Goal: Task Accomplishment & Management: Complete application form

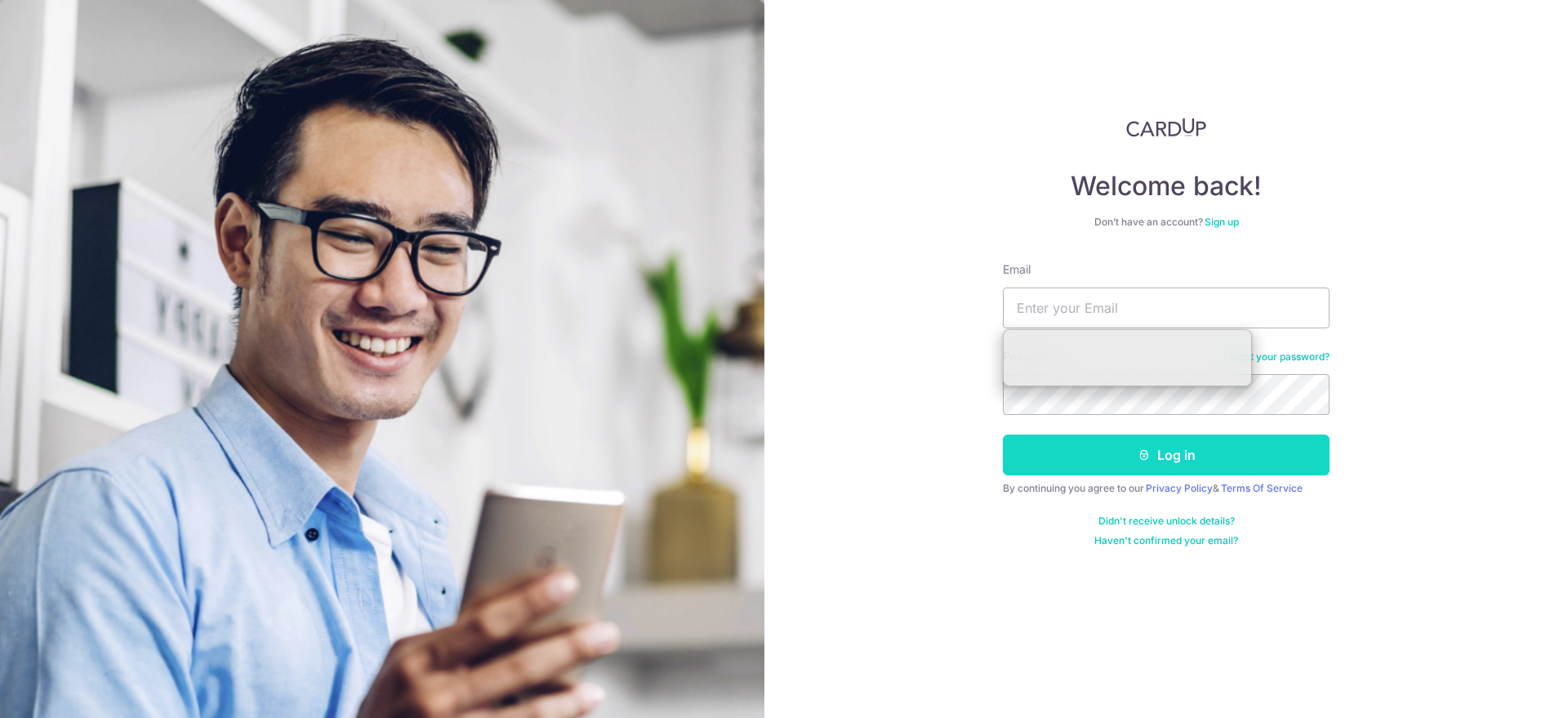
type input "[EMAIL_ADDRESS][DOMAIN_NAME]"
click at [1105, 447] on button "Log in" at bounding box center [1166, 455] width 326 height 41
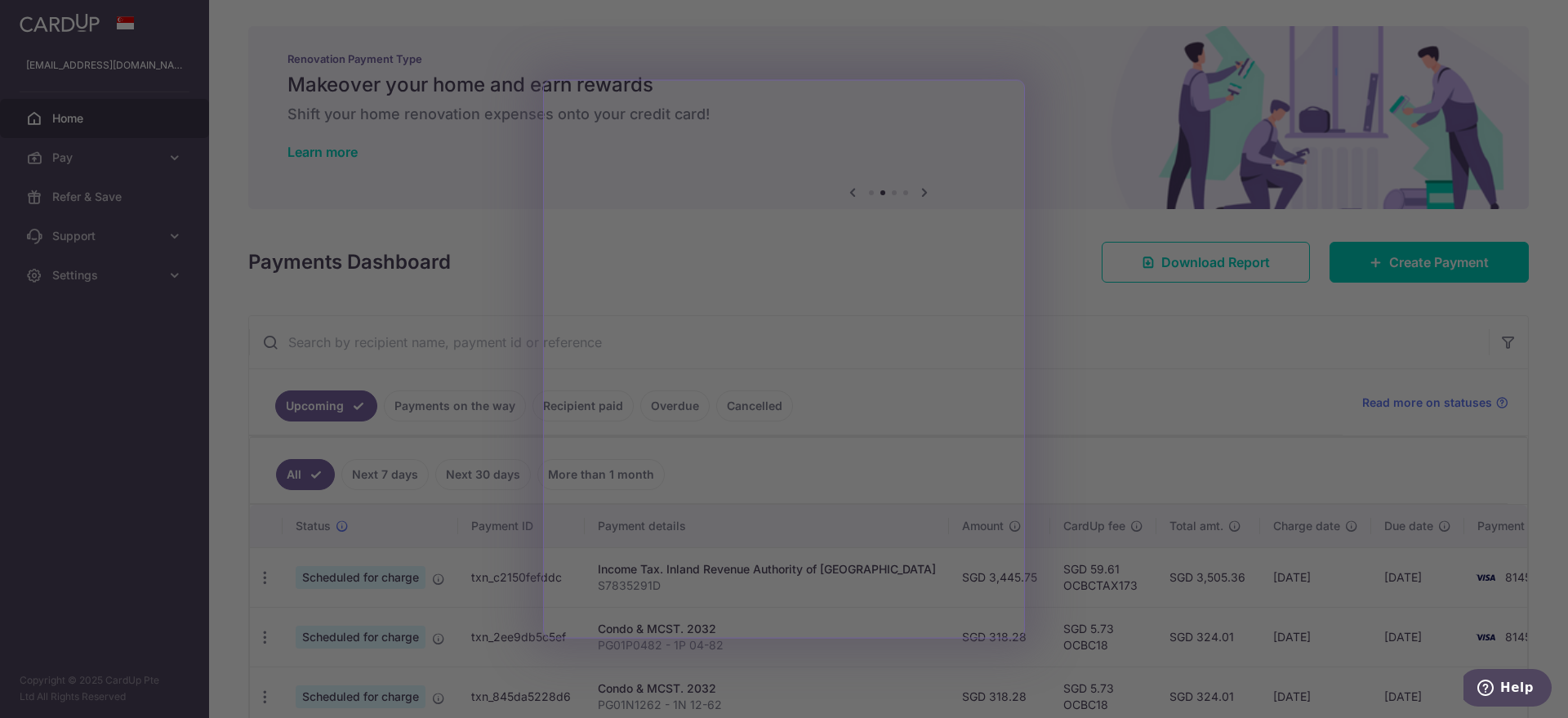
click at [1151, 81] on div at bounding box center [792, 363] width 1584 height 725
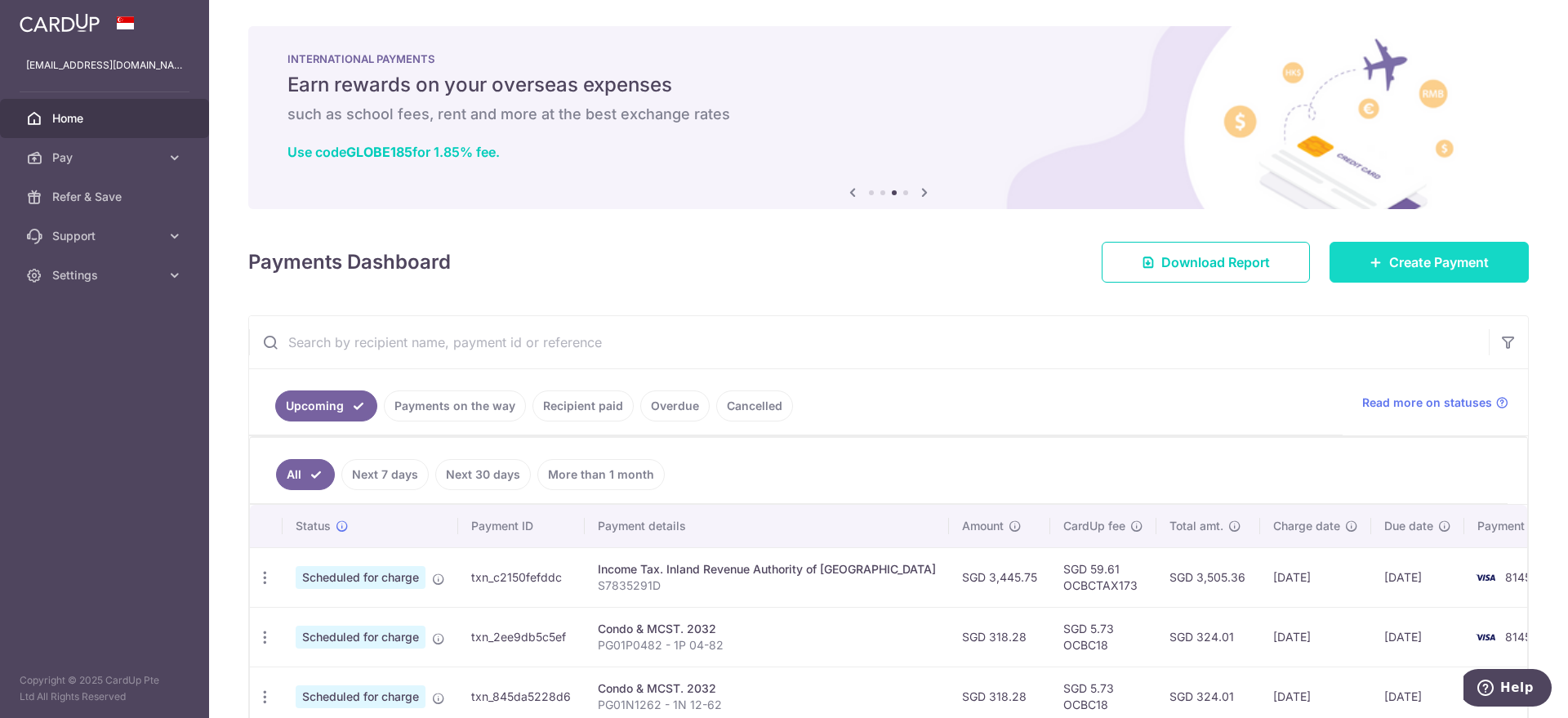
click at [1353, 253] on link "Create Payment" at bounding box center [1429, 262] width 200 height 41
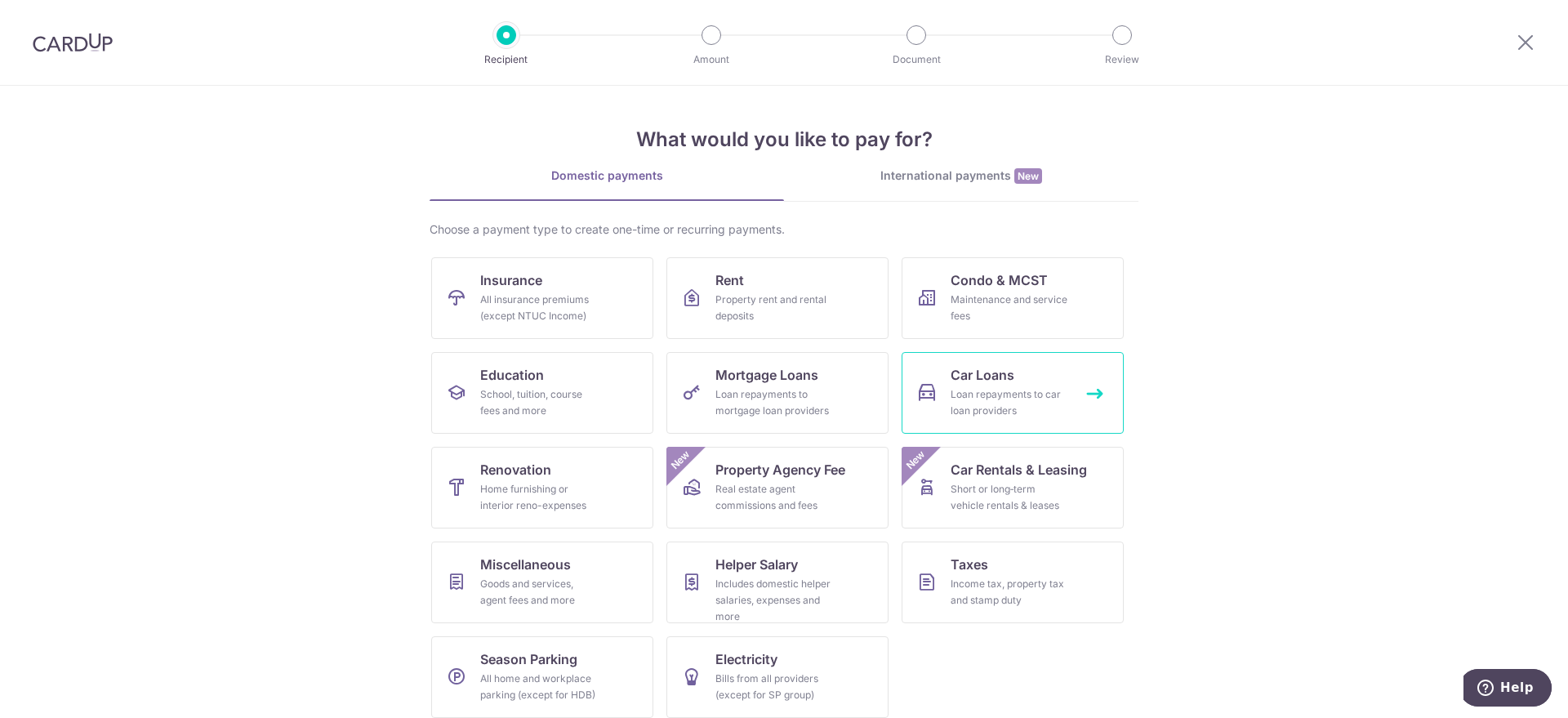
click at [975, 371] on span "Car Loans" at bounding box center [982, 375] width 64 height 20
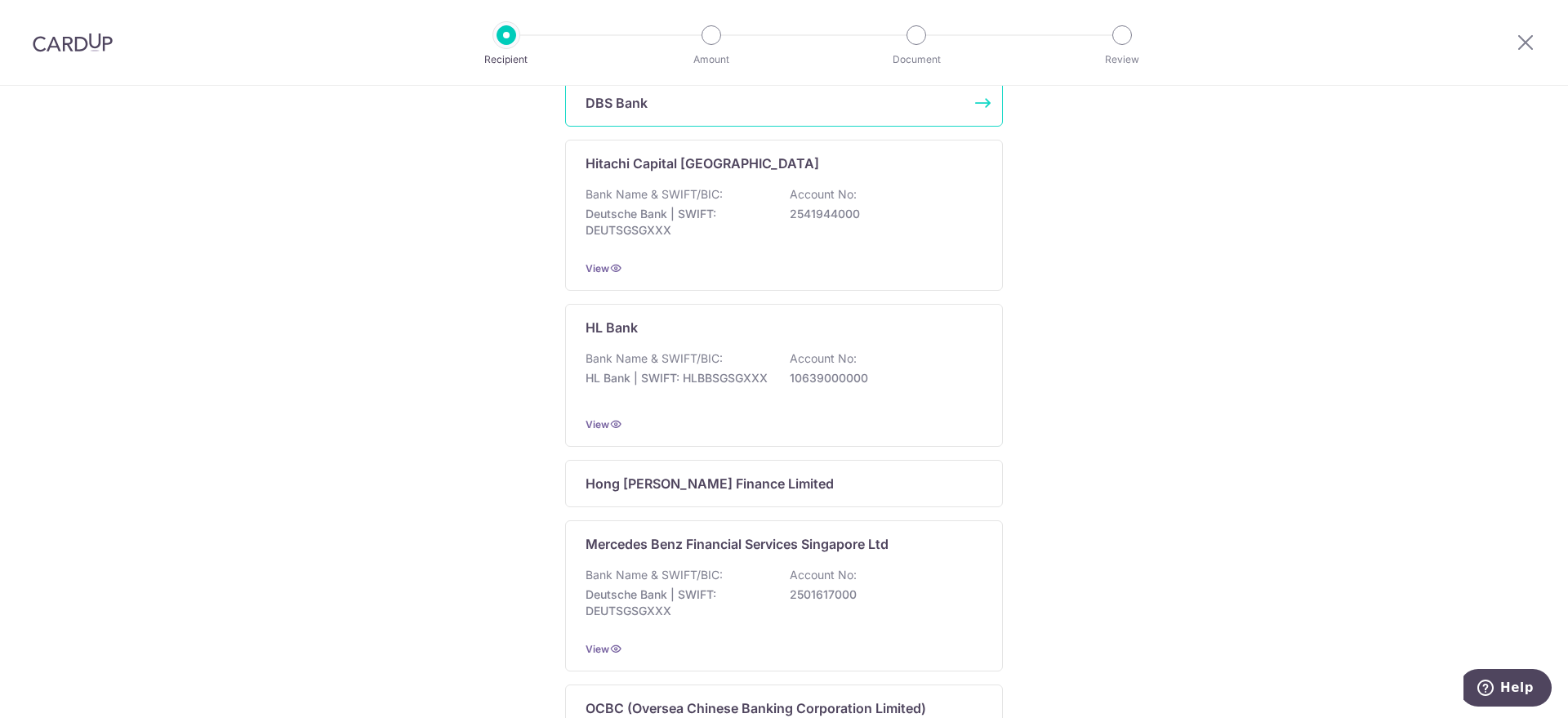
scroll to position [985, 0]
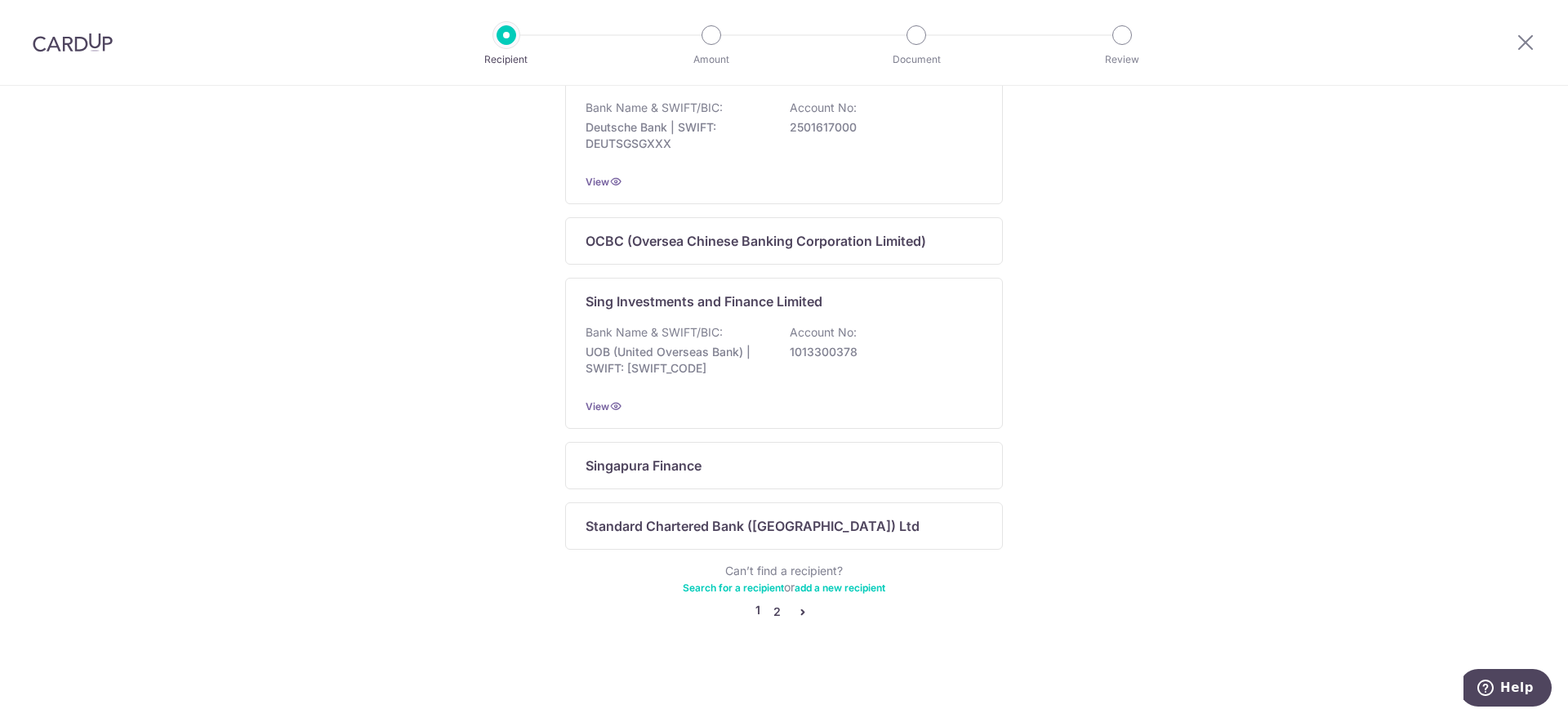
click at [774, 610] on link "2" at bounding box center [777, 612] width 20 height 20
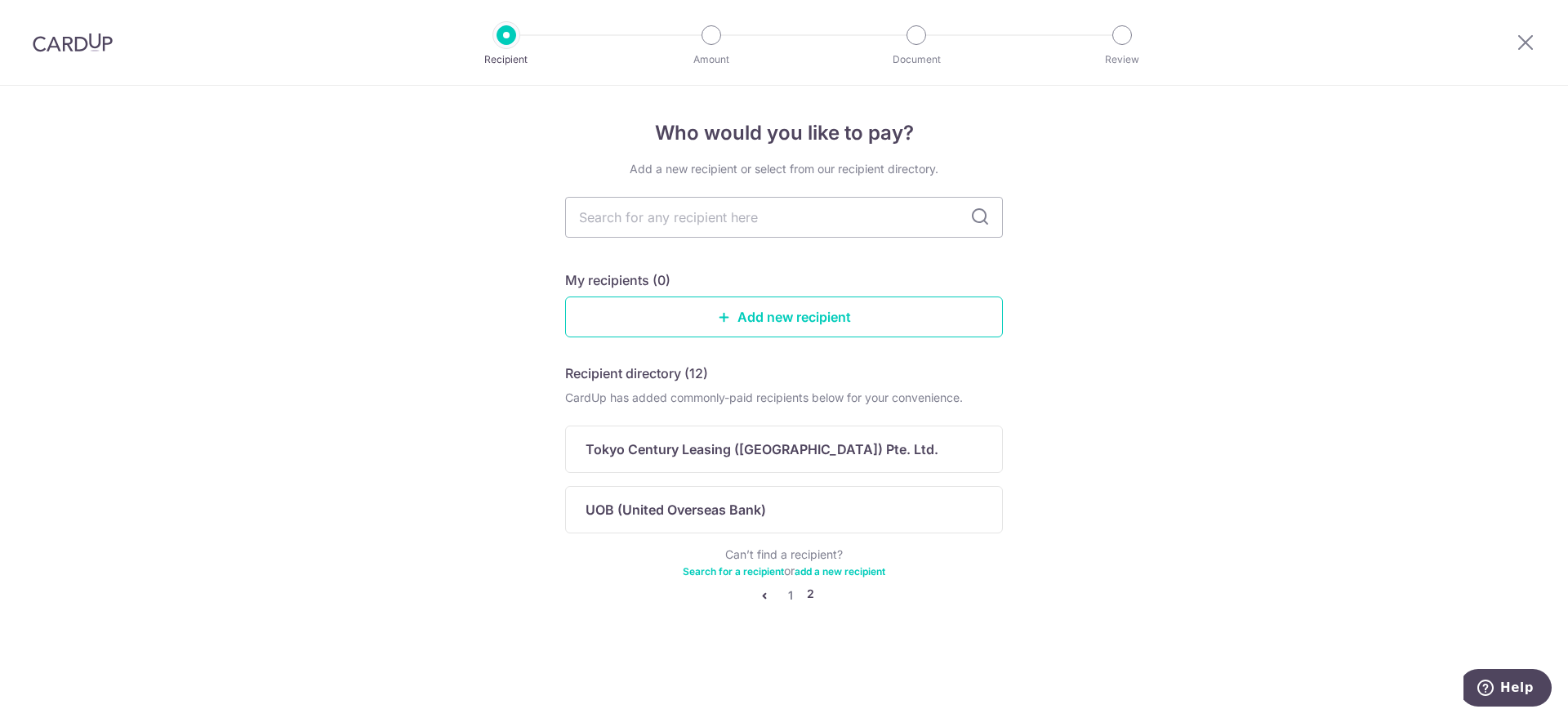
scroll to position [0, 0]
click at [750, 306] on link "Add new recipient" at bounding box center [784, 316] width 437 height 41
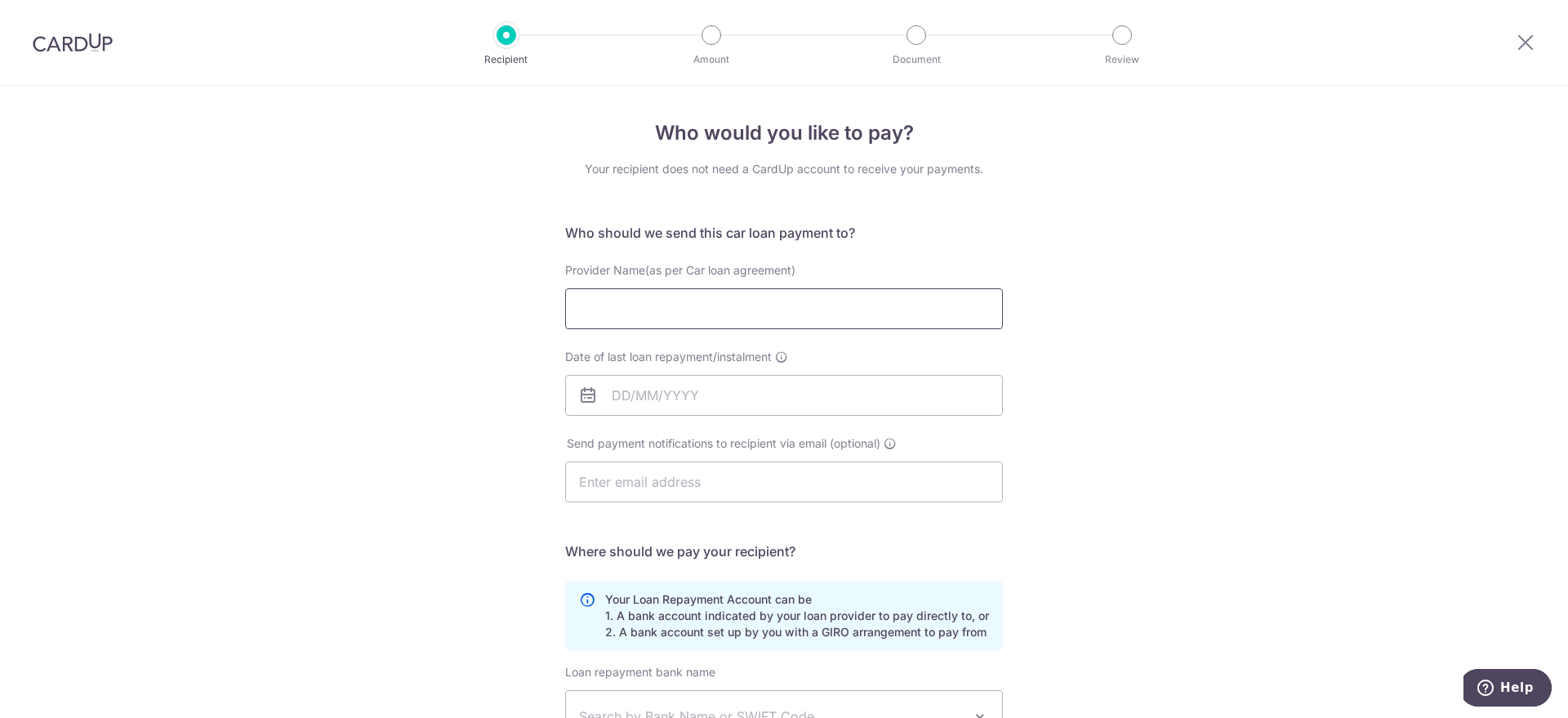
click at [716, 319] on input "Provider Name(as per Car loan agreement)" at bounding box center [784, 308] width 437 height 41
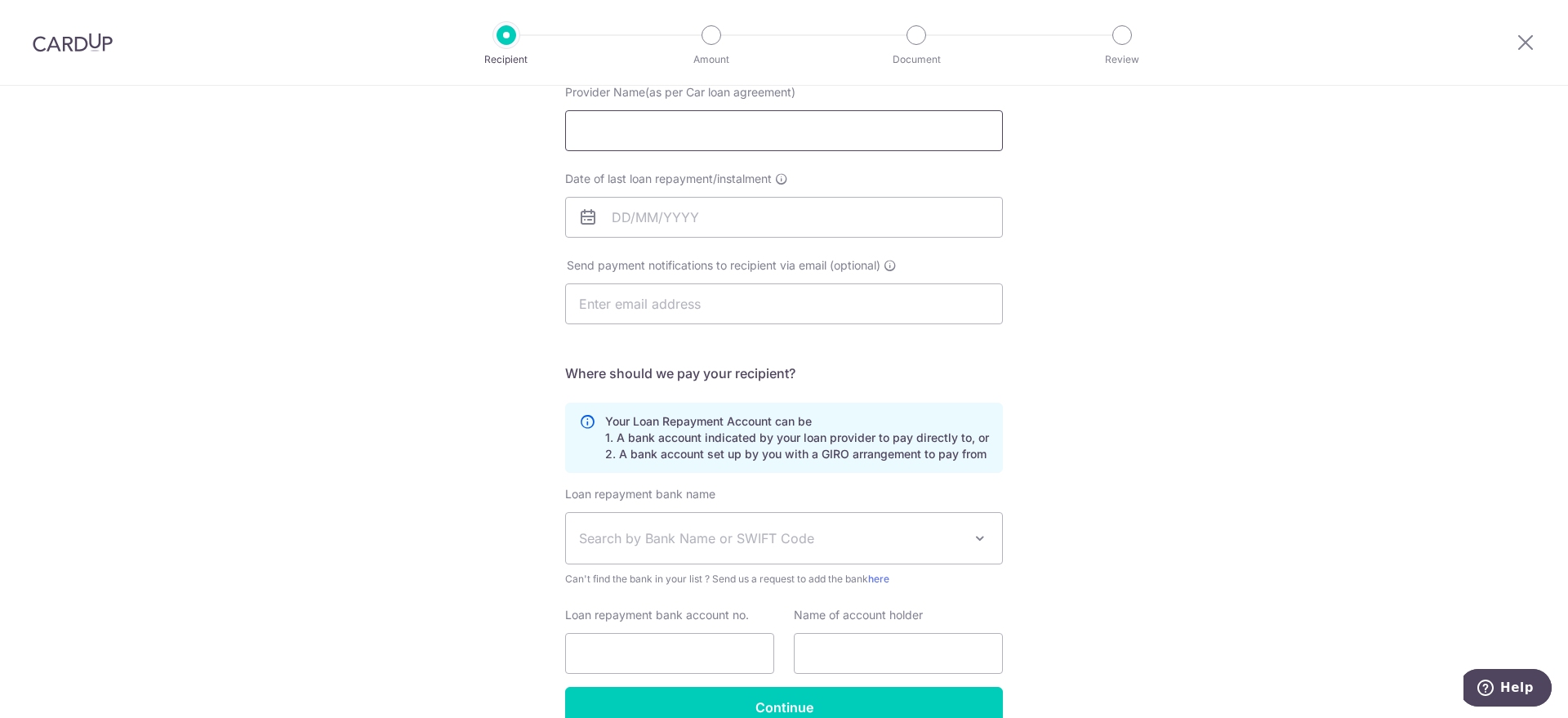
scroll to position [264, 0]
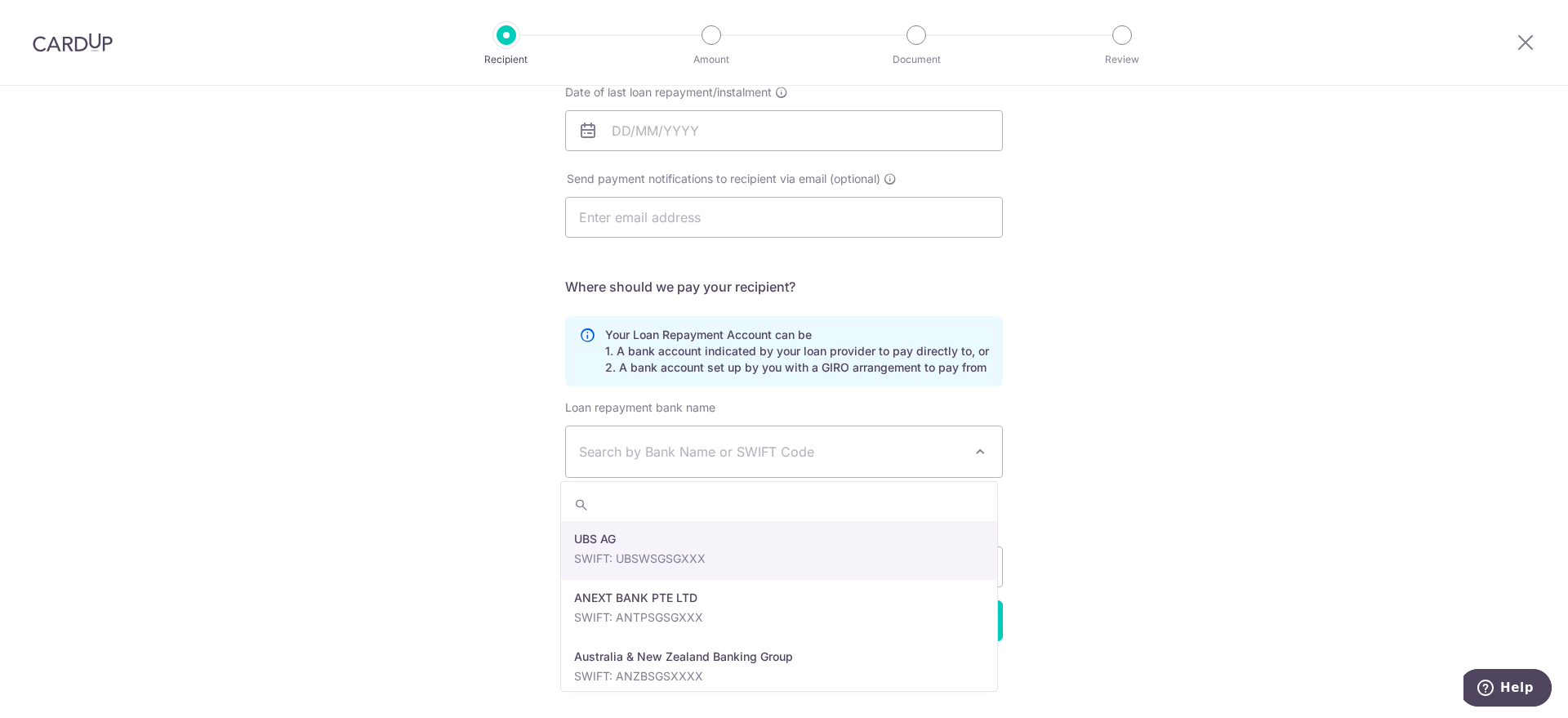
click at [765, 456] on span "Search by Bank Name or SWIFT Code" at bounding box center [770, 451] width 384 height 20
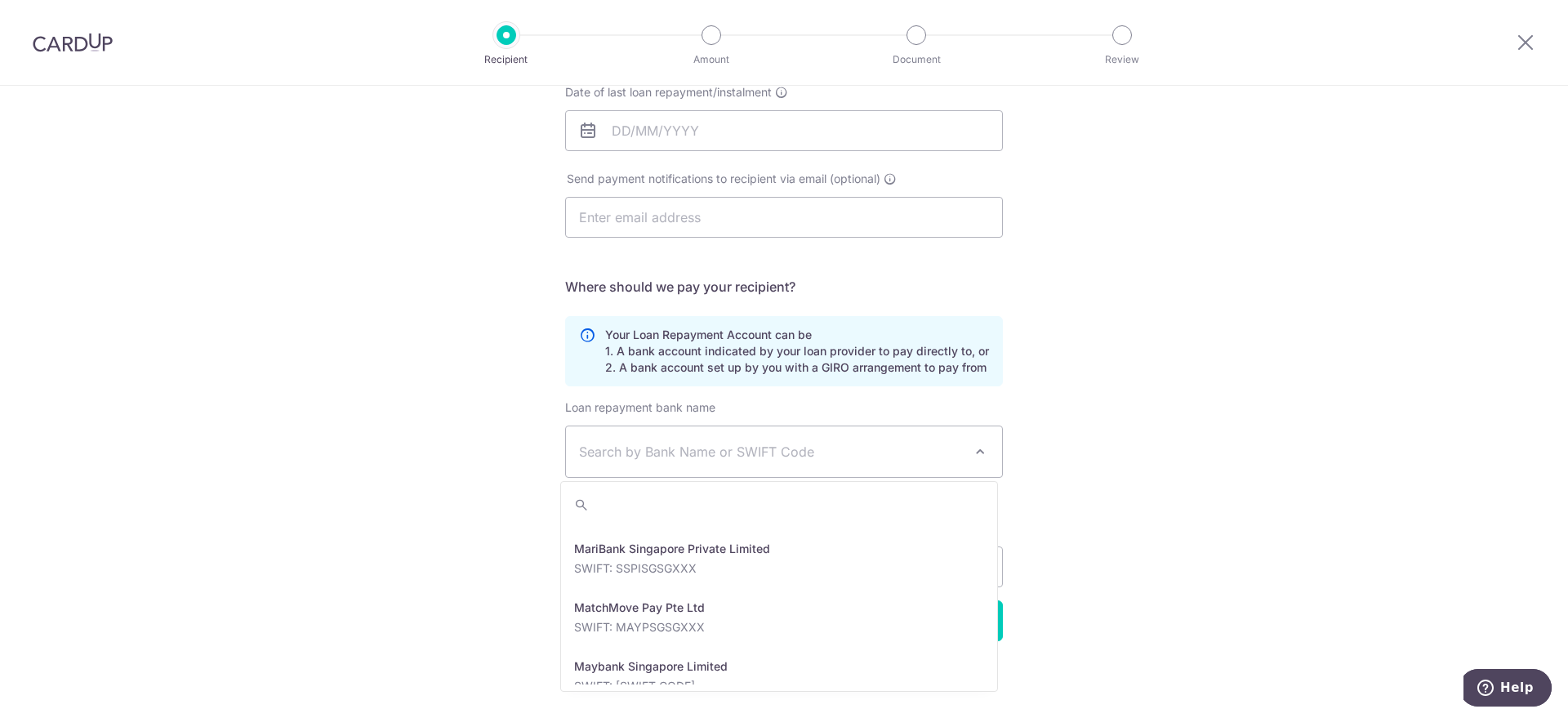
scroll to position [2245, 0]
